Goal: Transaction & Acquisition: Purchase product/service

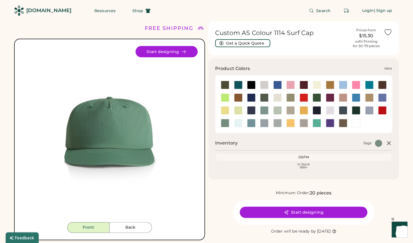
click at [279, 110] on div at bounding box center [277, 110] width 8 height 8
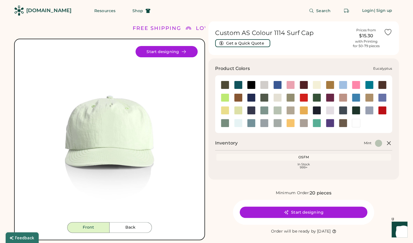
click at [292, 98] on div at bounding box center [290, 97] width 8 height 8
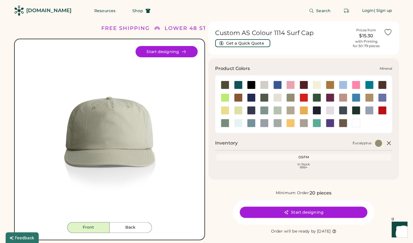
click at [265, 110] on div at bounding box center [264, 110] width 8 height 8
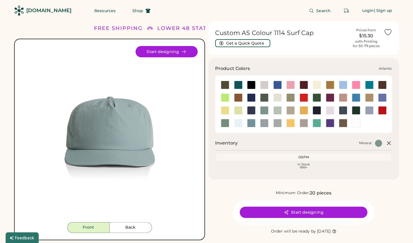
click at [240, 85] on div at bounding box center [238, 85] width 8 height 8
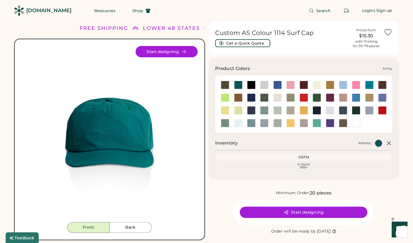
click at [224, 87] on div at bounding box center [225, 85] width 8 height 8
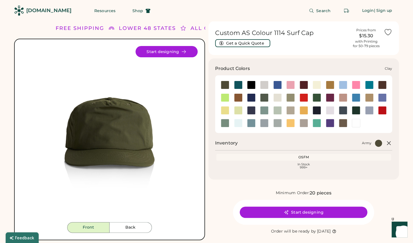
click at [238, 98] on div at bounding box center [238, 97] width 8 height 8
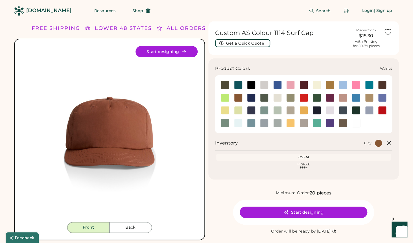
click at [344, 124] on div at bounding box center [343, 123] width 8 height 8
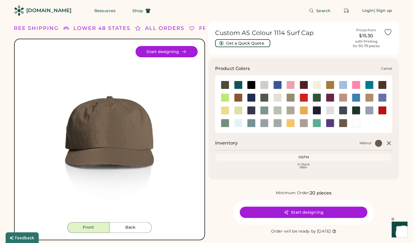
click at [329, 85] on div at bounding box center [330, 85] width 8 height 8
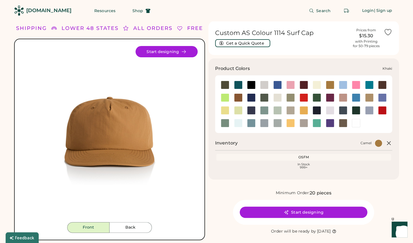
click at [370, 98] on div at bounding box center [369, 97] width 8 height 8
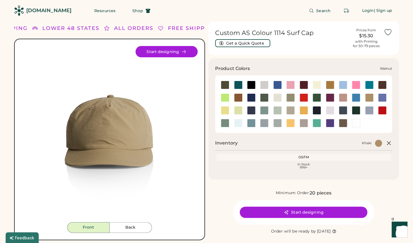
click at [343, 123] on div at bounding box center [343, 123] width 8 height 8
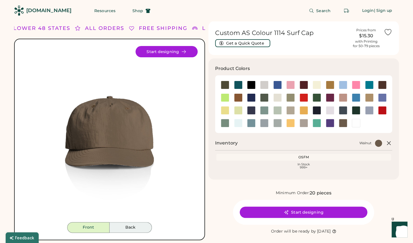
click at [126, 229] on button "Back" at bounding box center [131, 227] width 42 height 11
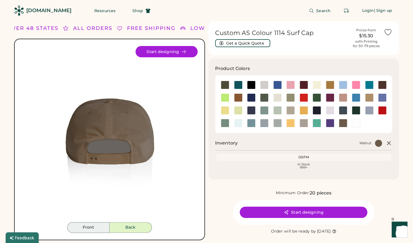
click at [90, 228] on button "Front" at bounding box center [88, 227] width 42 height 11
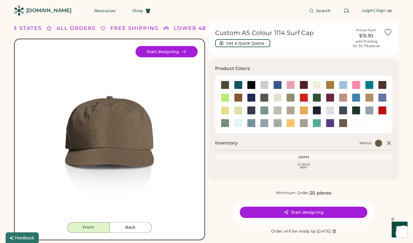
click at [121, 161] on img at bounding box center [109, 134] width 176 height 176
click at [385, 85] on div at bounding box center [382, 85] width 8 height 8
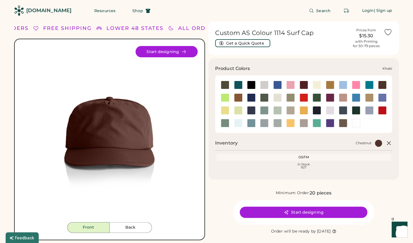
click at [369, 101] on div at bounding box center [369, 97] width 8 height 8
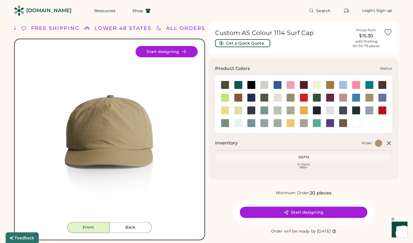
click at [345, 123] on div at bounding box center [343, 123] width 8 height 8
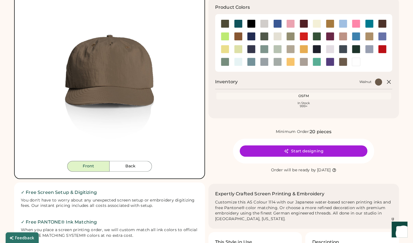
scroll to position [58, 0]
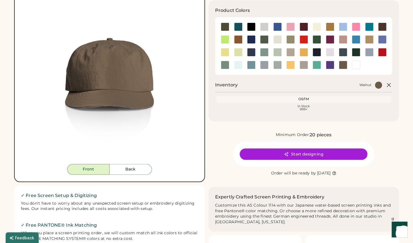
click at [307, 151] on button "Start designing" at bounding box center [304, 153] width 128 height 11
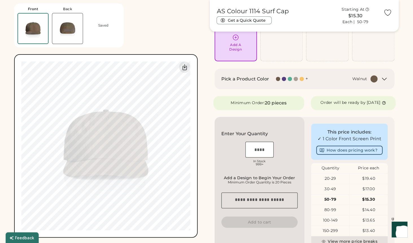
scroll to position [50, 0]
click at [77, 29] on img at bounding box center [67, 28] width 30 height 30
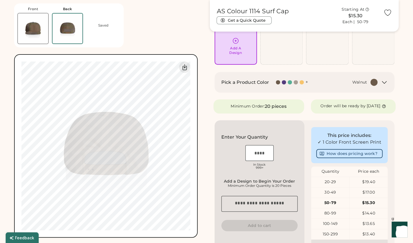
scroll to position [45, 0]
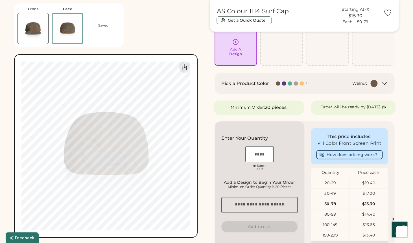
click at [39, 31] on img at bounding box center [33, 28] width 30 height 30
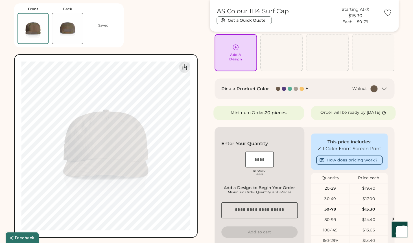
scroll to position [40, 0]
click at [179, 39] on div "Front Back Saved Upload new design SVG, Ai, PDF, EPS, PSD Non-preferred files: …" at bounding box center [108, 119] width 189 height 238
